Goal: Task Accomplishment & Management: Use online tool/utility

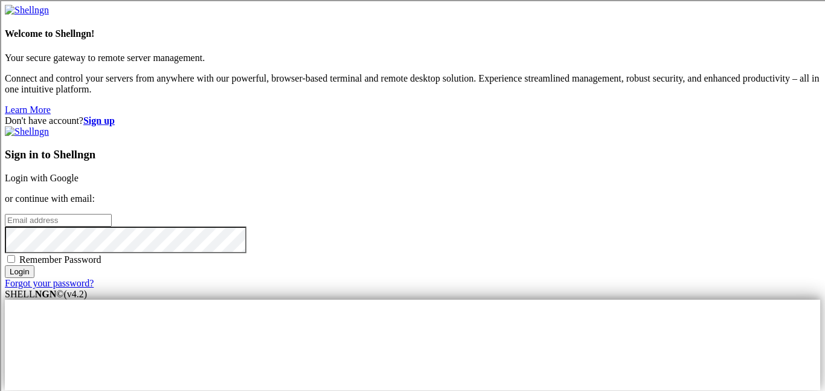
type input "[EMAIL_ADDRESS][DOMAIN_NAME]"
click at [101, 254] on span "Remember Password" at bounding box center [60, 259] width 82 height 10
click at [15, 255] on input "Remember Password" at bounding box center [11, 259] width 8 height 8
checkbox input "true"
click at [34, 278] on input "Login" at bounding box center [20, 271] width 30 height 13
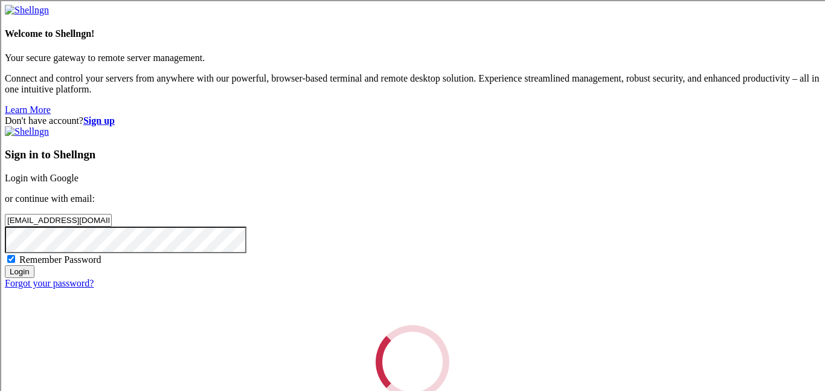
click at [618, 325] on div "Loading..." at bounding box center [413, 362] width 816 height 74
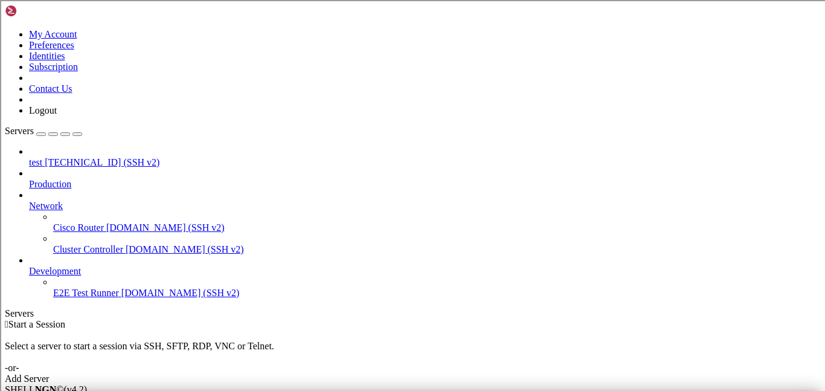
click at [487, 373] on link "Add Server" at bounding box center [413, 378] width 816 height 11
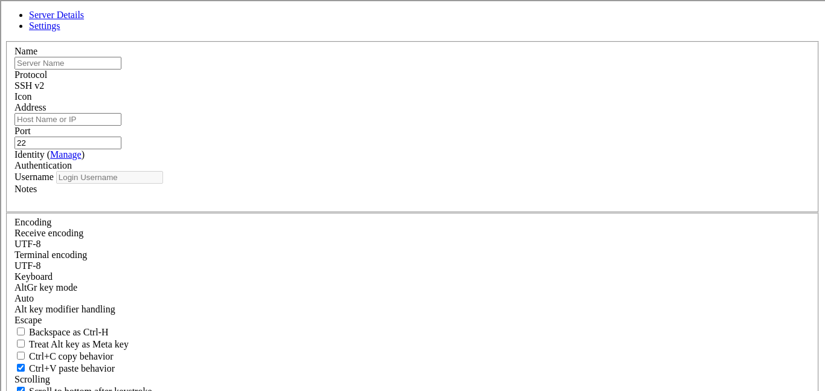
type input "[EMAIL_ADDRESS][DOMAIN_NAME]"
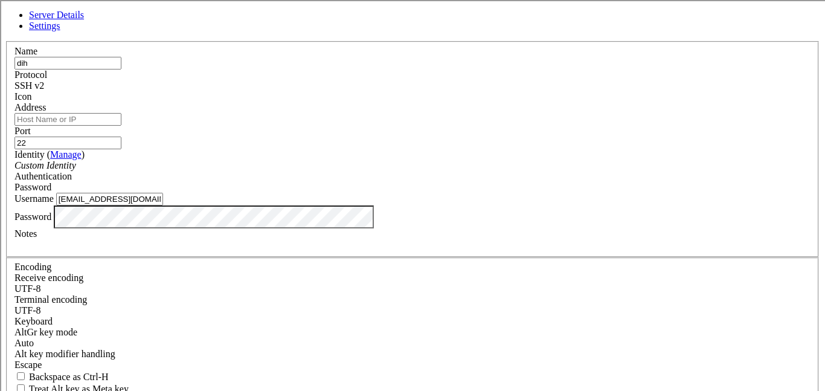
type input "dih"
click at [121, 126] on input "Address" at bounding box center [67, 119] width 107 height 13
type input "7"
type input "[TECHNICAL_ID]"
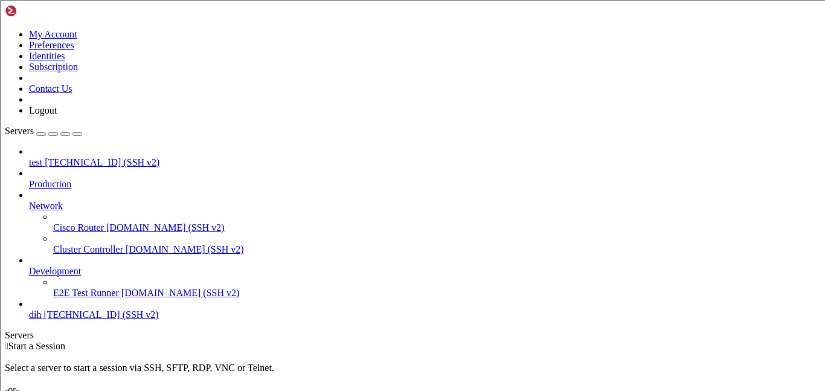
click at [45, 309] on span "[TECHNICAL_ID] (SSH v2)" at bounding box center [100, 314] width 115 height 10
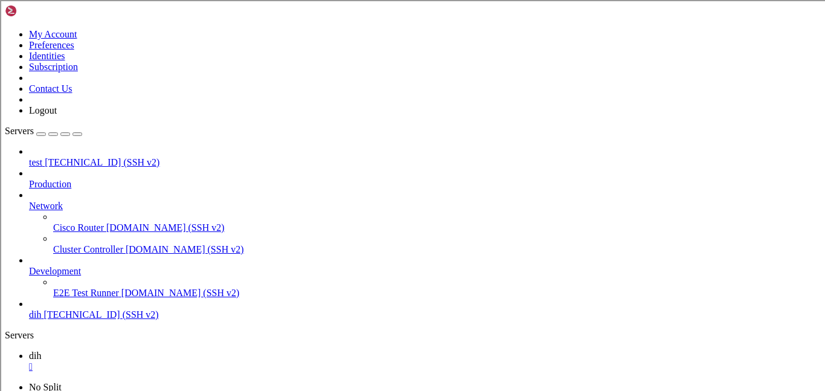
click at [76, 157] on span "[TECHNICAL_ID] (SSH v2)" at bounding box center [102, 162] width 115 height 10
click at [103, 157] on link "test [TECHNICAL_ID] (SSH v2)" at bounding box center [424, 162] width 791 height 11
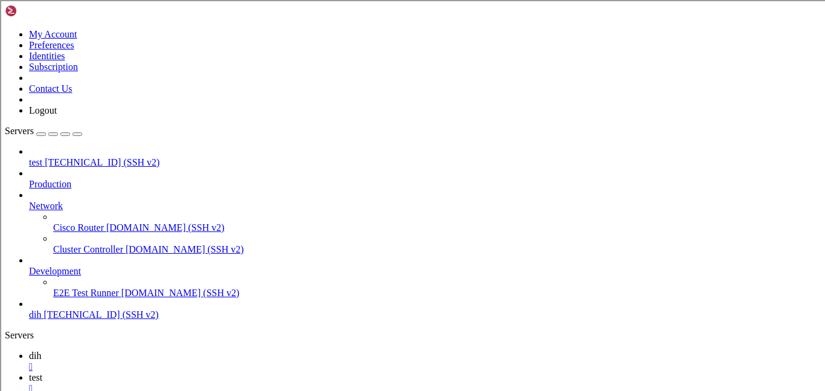
click at [103, 157] on link "test [TECHNICAL_ID] (SSH v2)" at bounding box center [424, 162] width 791 height 11
